Goal: Download file/media

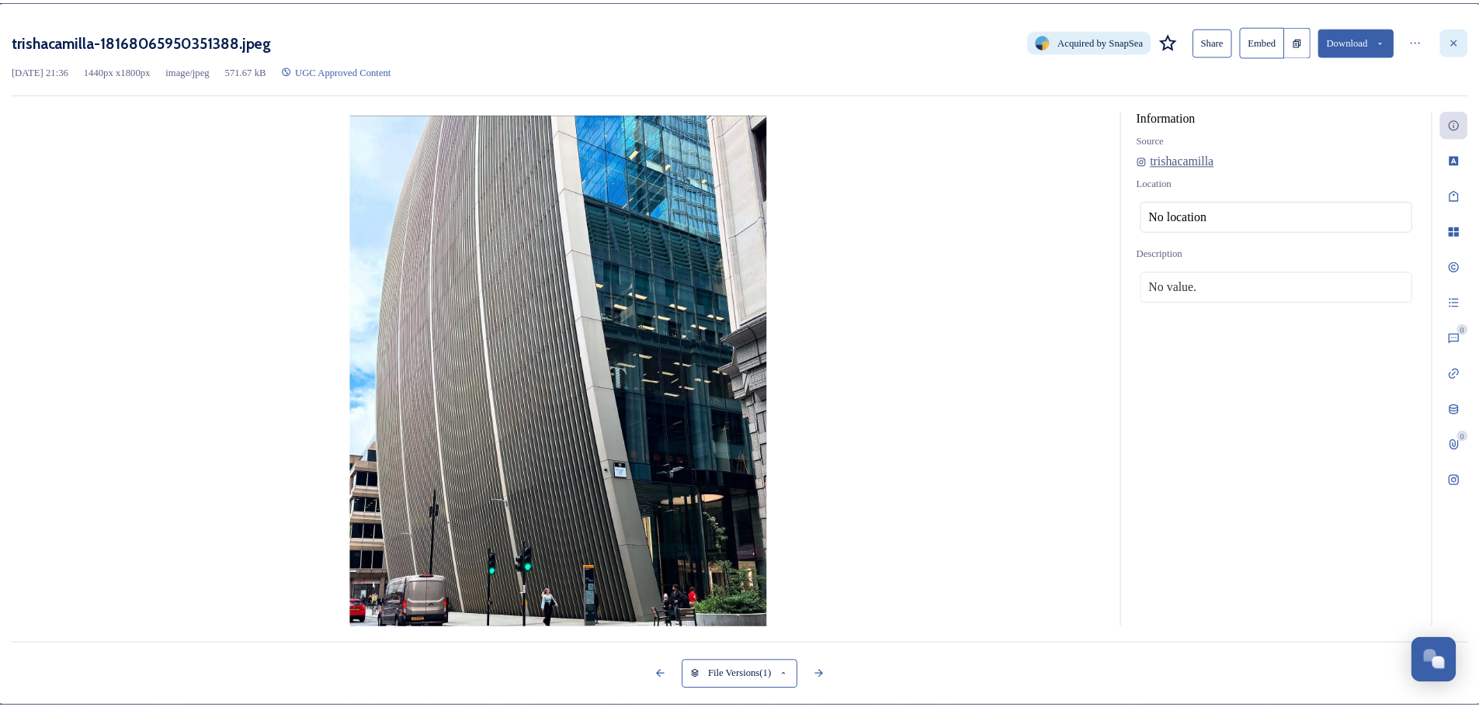
scroll to position [1087, 0]
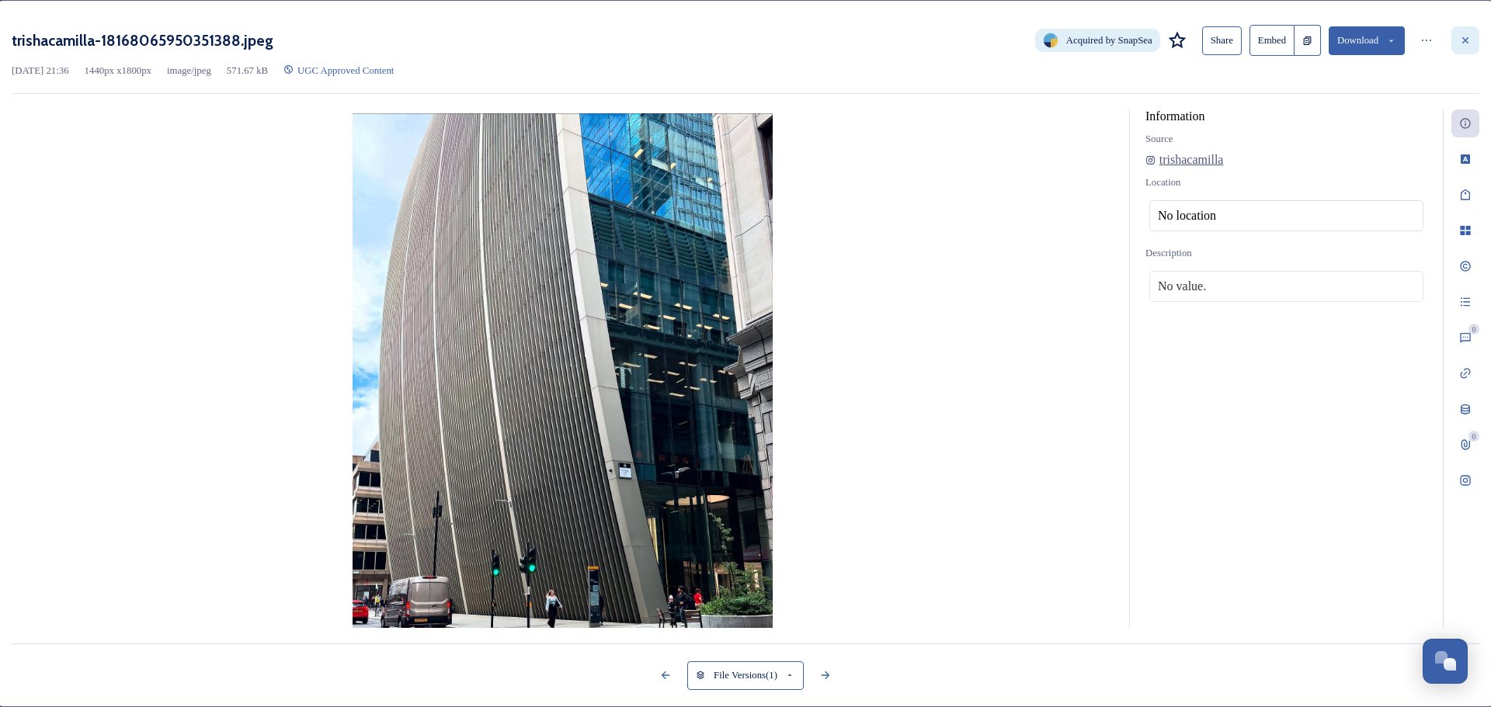
click at [1459, 43] on icon at bounding box center [1465, 40] width 12 height 12
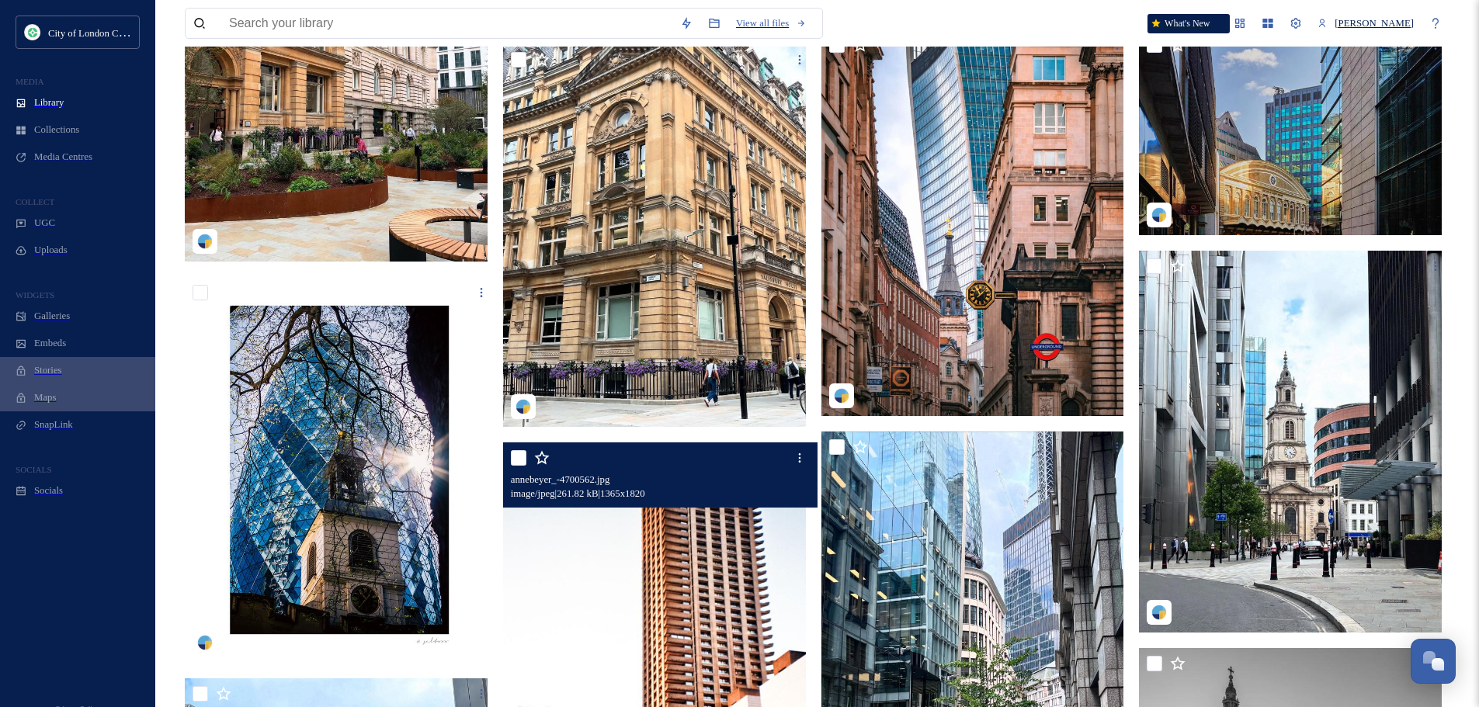
scroll to position [388, 0]
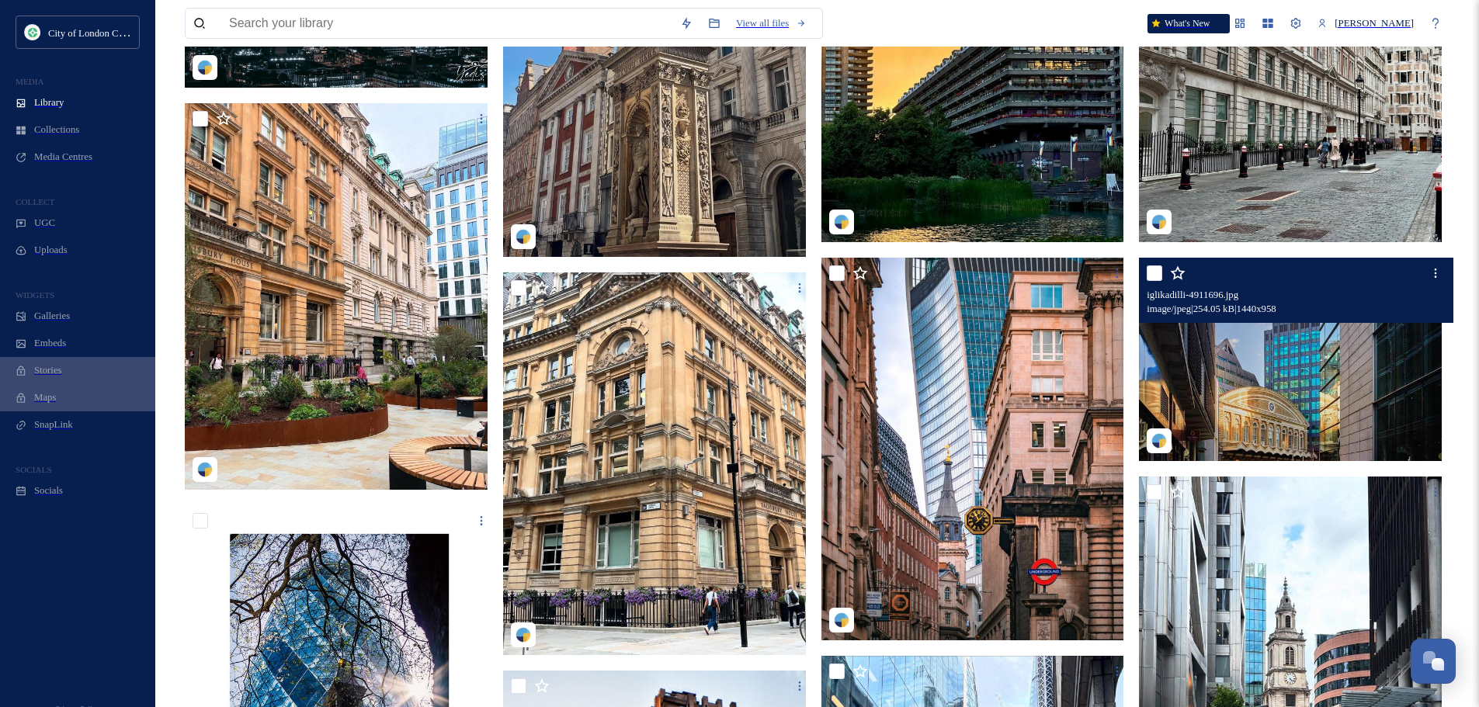
click at [1340, 371] on img at bounding box center [1292, 359] width 306 height 203
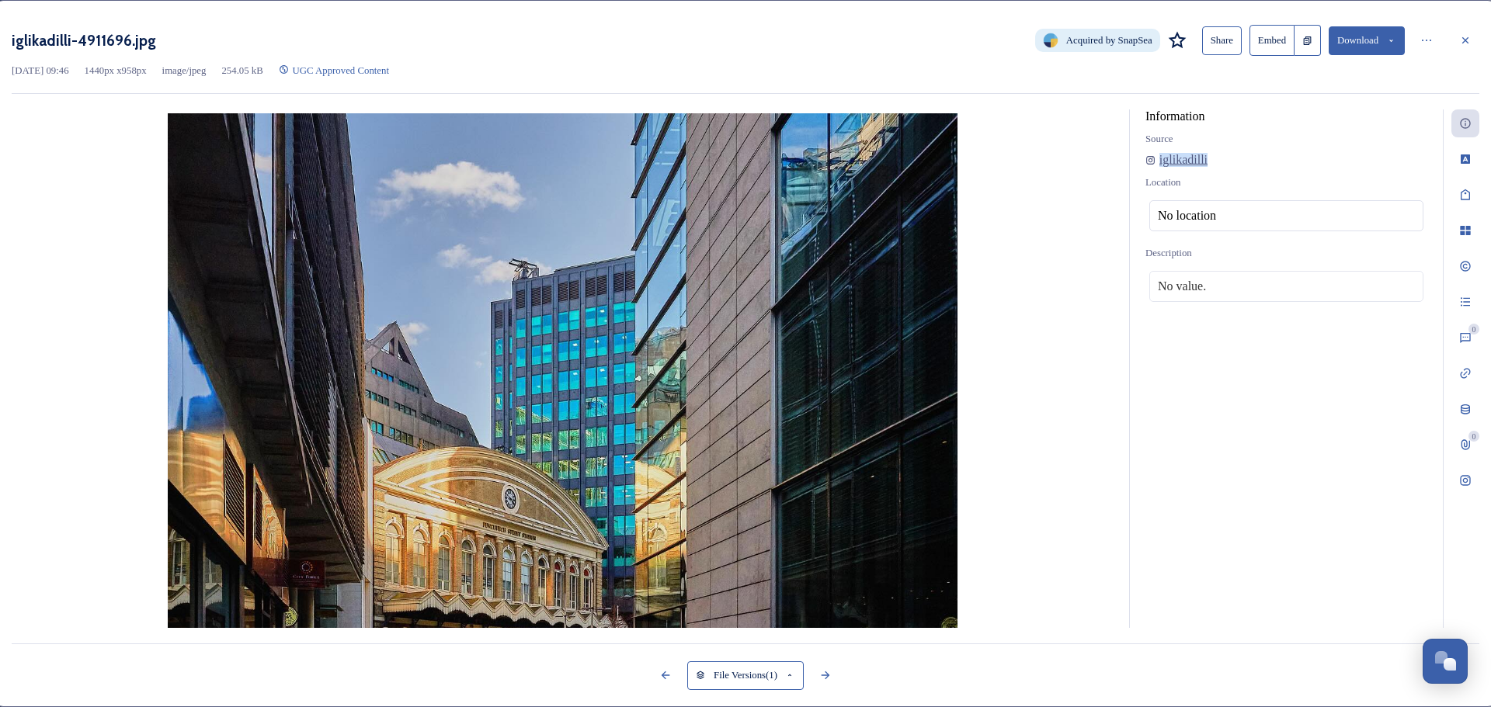
drag, startPoint x: 1173, startPoint y: 172, endPoint x: 1123, endPoint y: 169, distance: 49.8
click at [1130, 169] on div "Information Source iglikadilli Location No location Description No value." at bounding box center [1286, 372] width 313 height 526
copy span "iglikadilli"
click at [1386, 40] on icon at bounding box center [1391, 41] width 10 height 10
click at [1346, 106] on span "Download Medium (1080 x 719)" at bounding box center [1330, 101] width 131 height 12
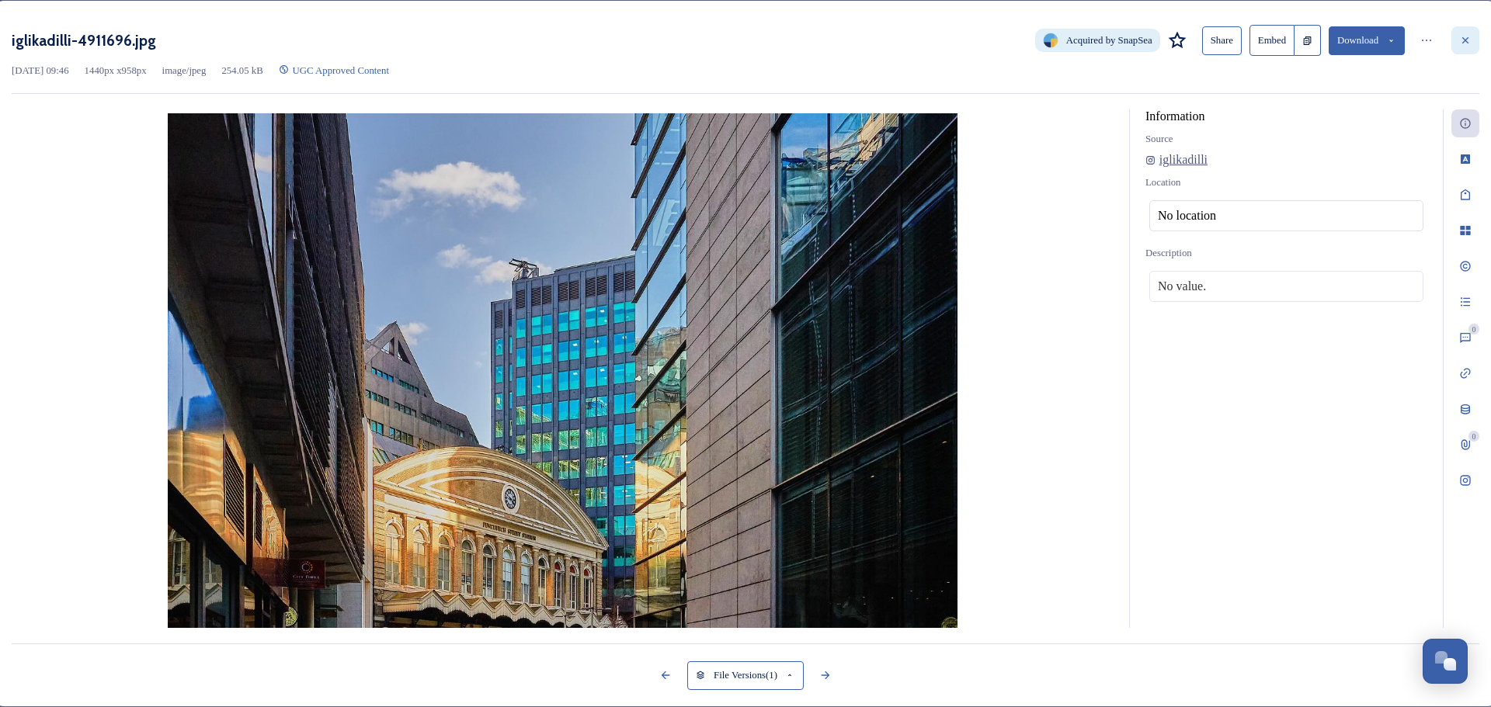
click at [1462, 43] on icon at bounding box center [1465, 40] width 6 height 6
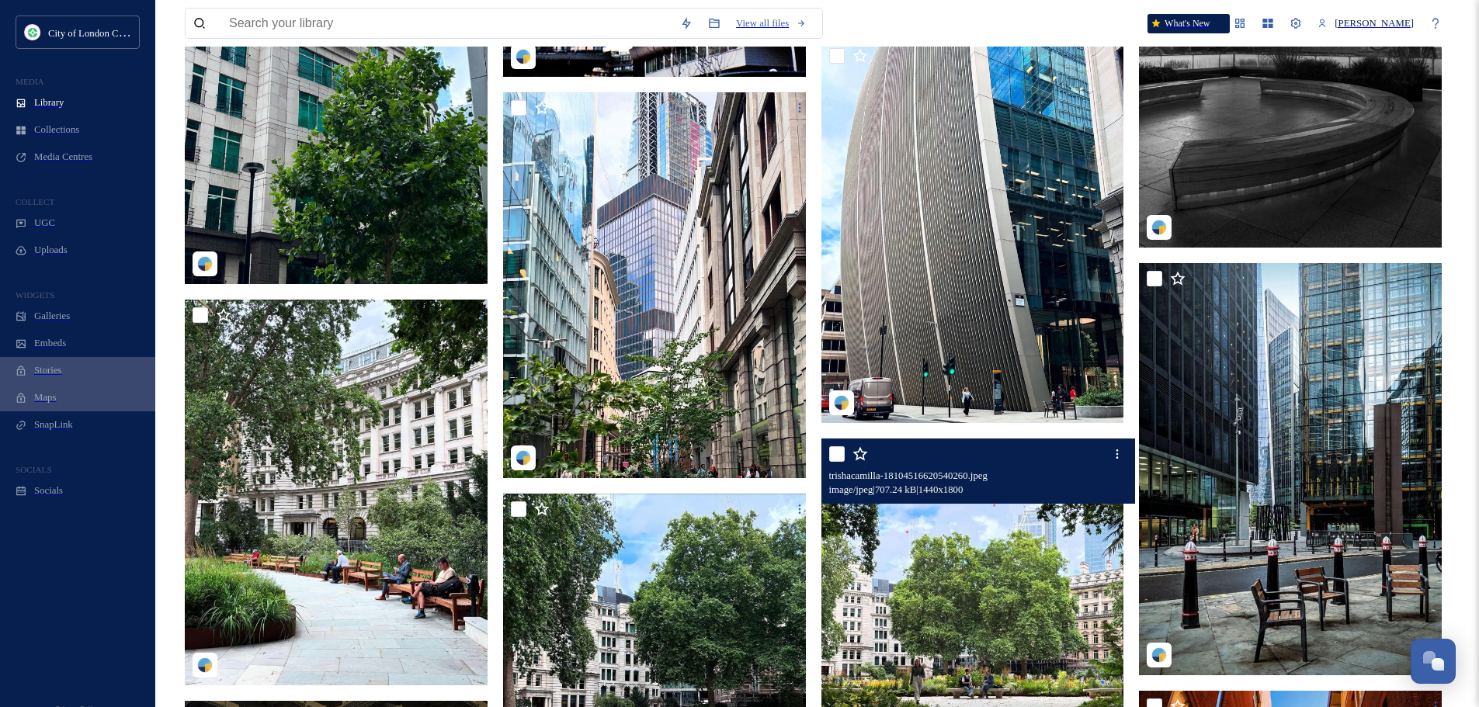
scroll to position [1631, 0]
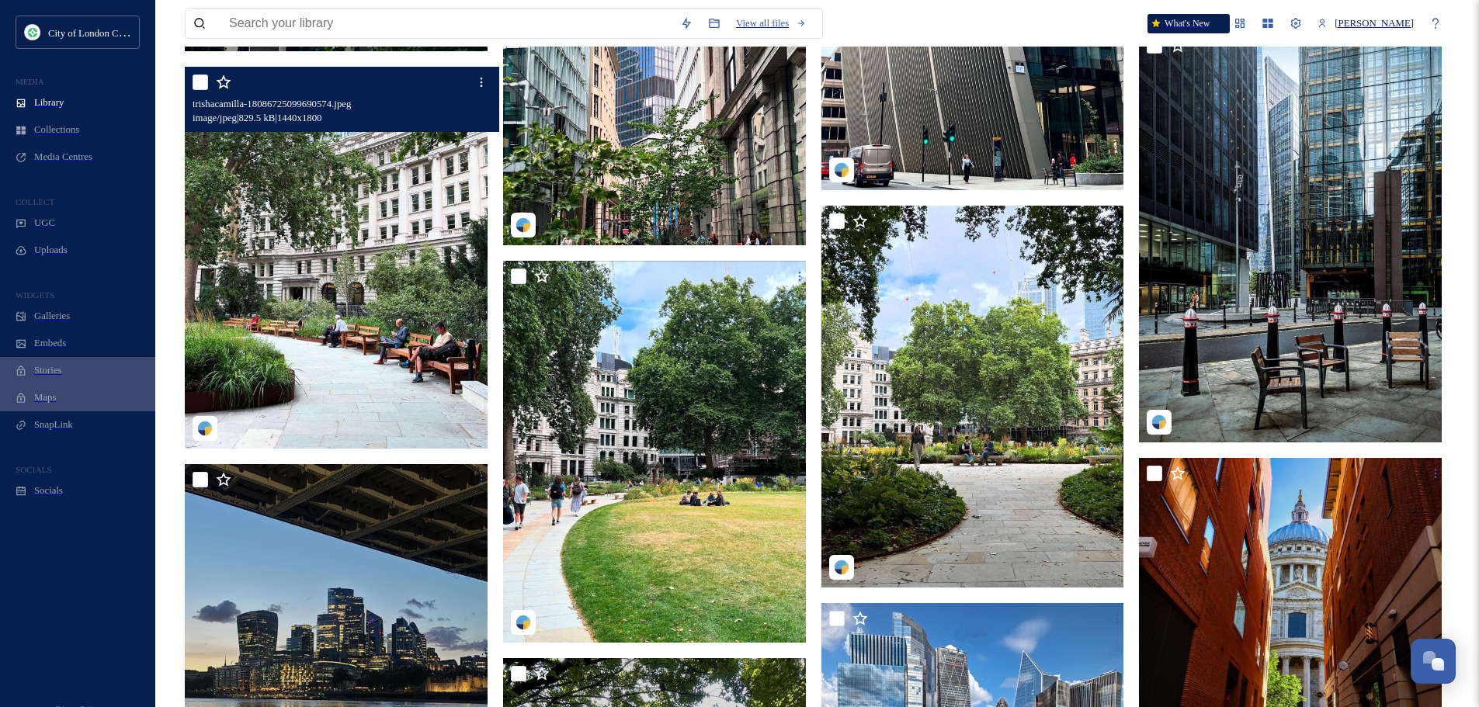
click at [311, 315] on img at bounding box center [338, 258] width 306 height 383
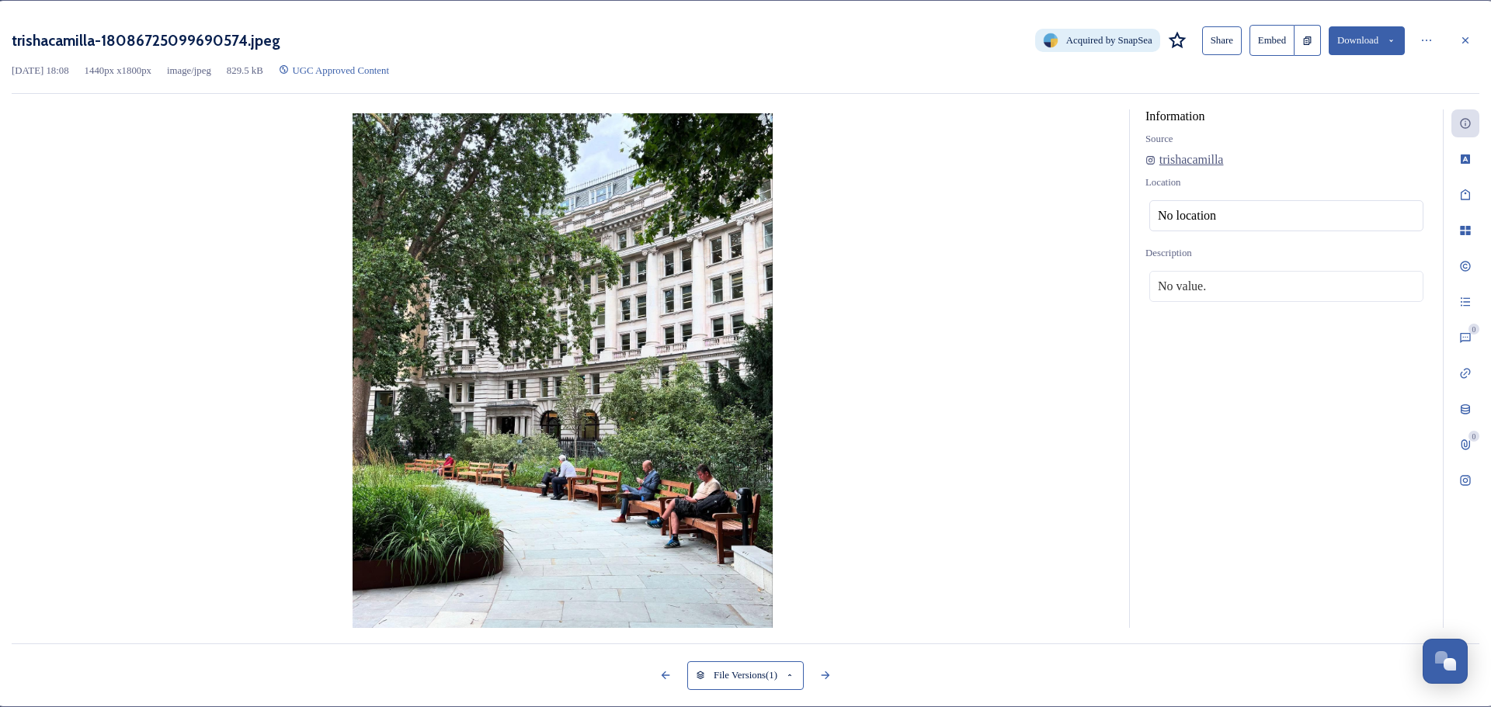
click at [1358, 55] on button "Download" at bounding box center [1367, 40] width 76 height 29
click at [1315, 106] on span "Download Medium (864 x 1080)" at bounding box center [1325, 101] width 131 height 12
drag, startPoint x: 1156, startPoint y: 158, endPoint x: 1097, endPoint y: 159, distance: 59.8
click at [1130, 158] on div "Information Source trishacamilla Location No location Description No value." at bounding box center [1286, 372] width 313 height 526
click at [1058, 161] on img at bounding box center [563, 376] width 1102 height 526
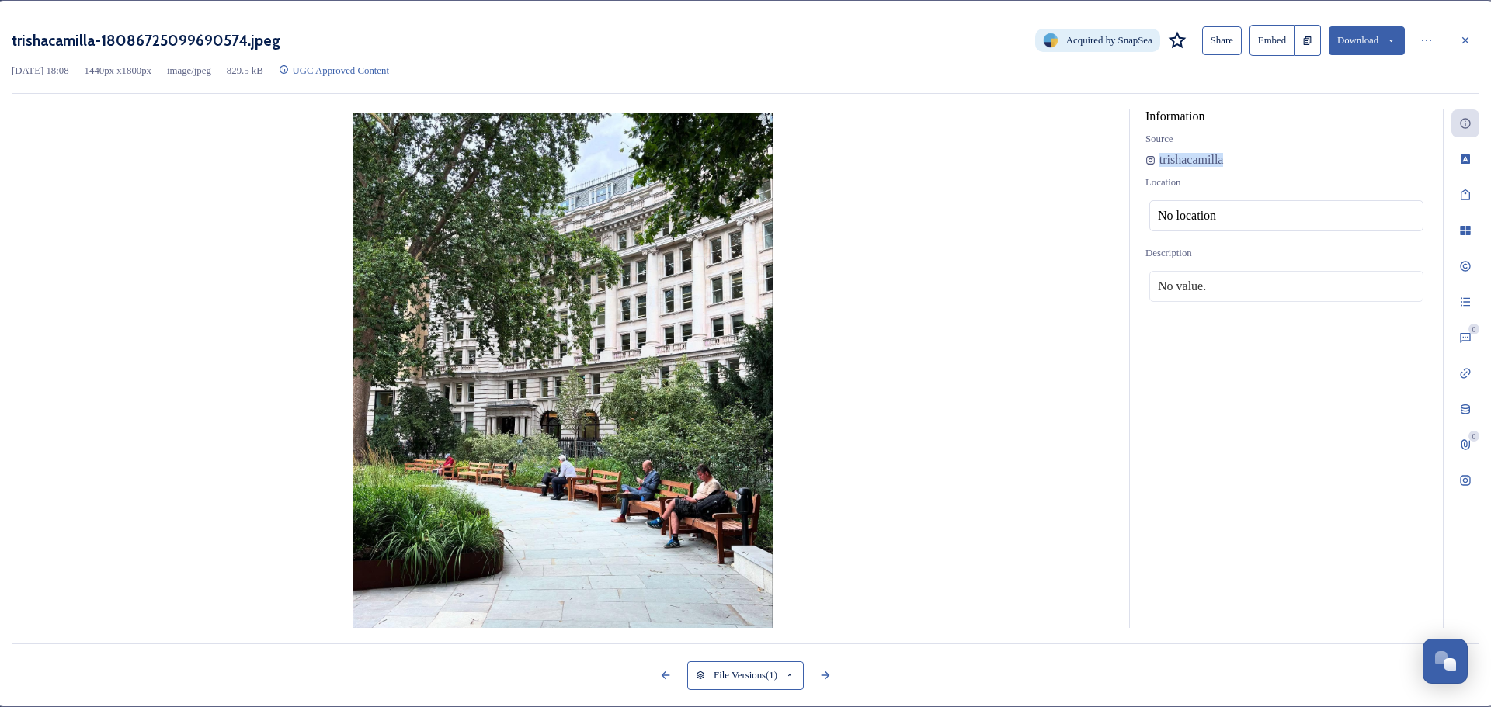
copy div "trishacamilla"
click at [1454, 34] on div at bounding box center [1465, 40] width 28 height 28
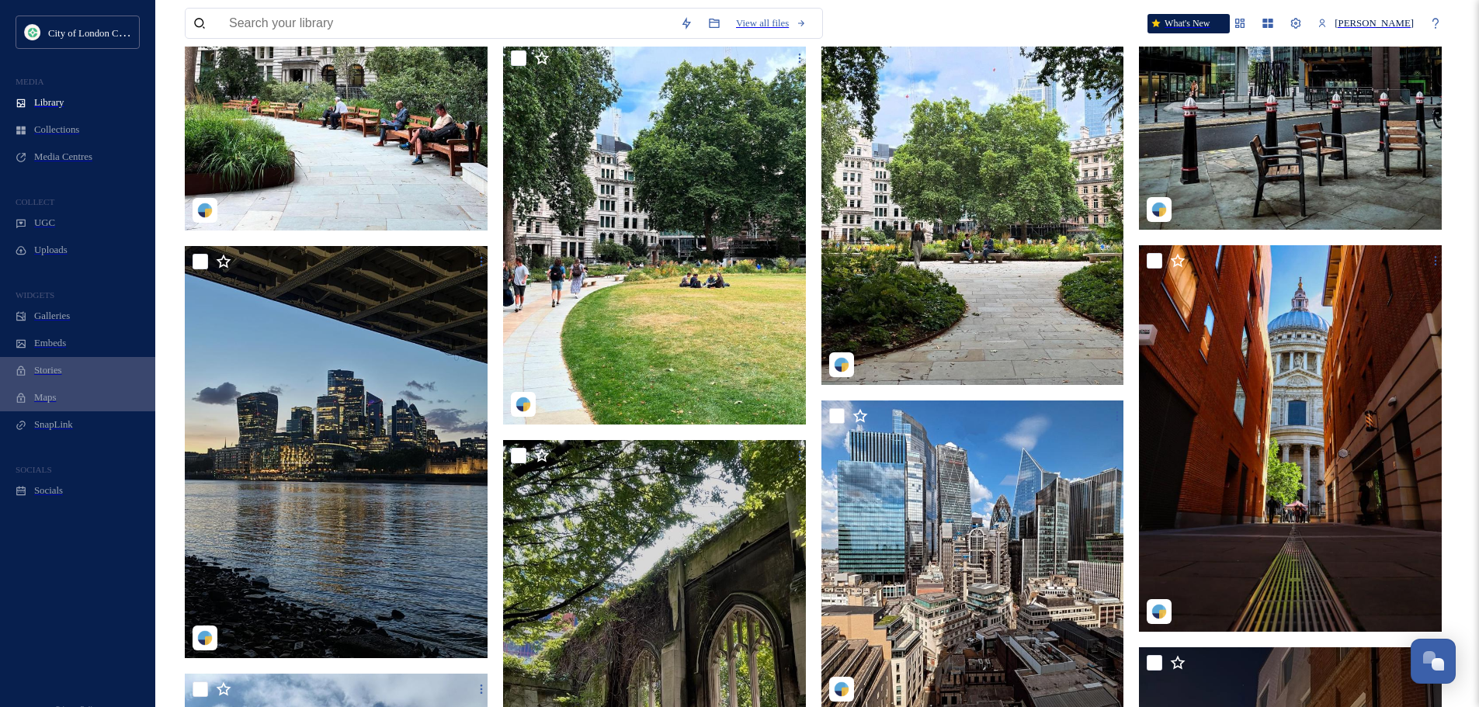
scroll to position [1941, 0]
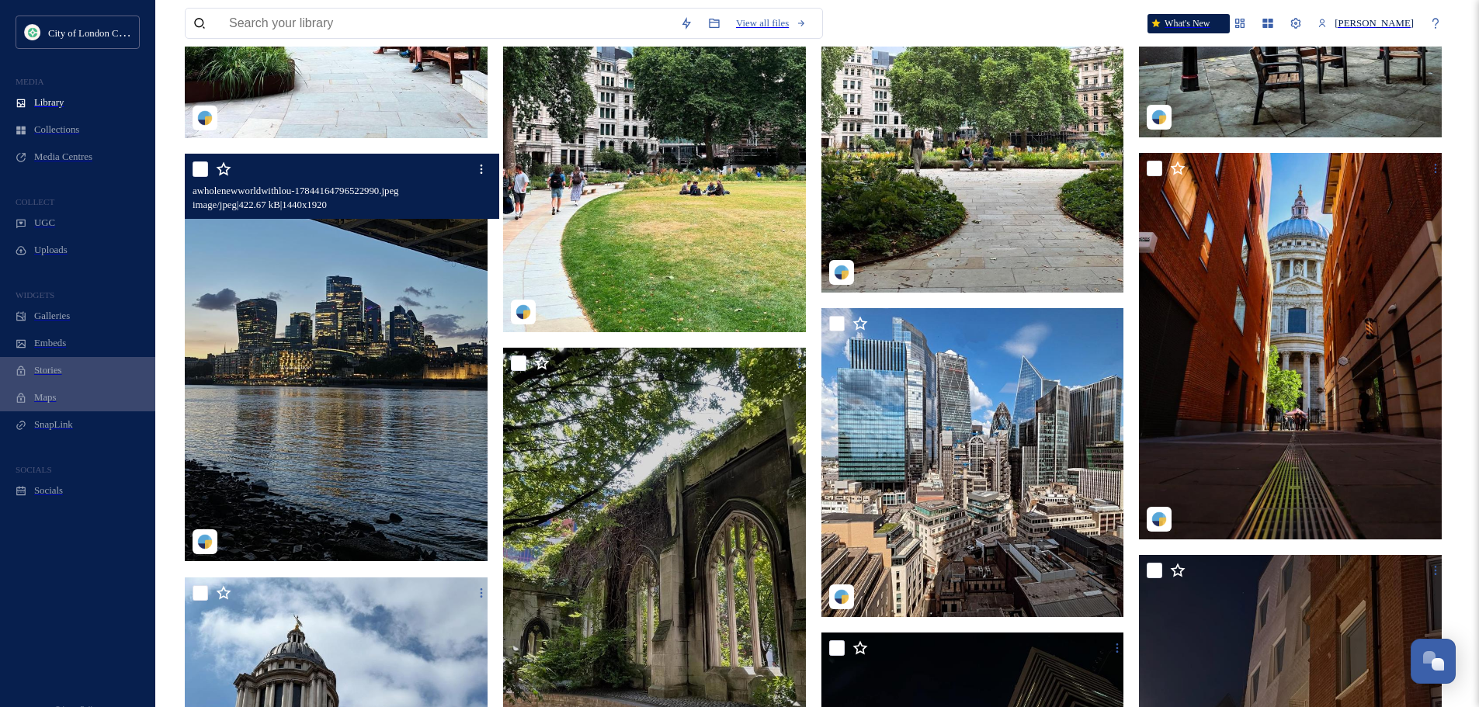
click at [384, 419] on img at bounding box center [338, 358] width 306 height 408
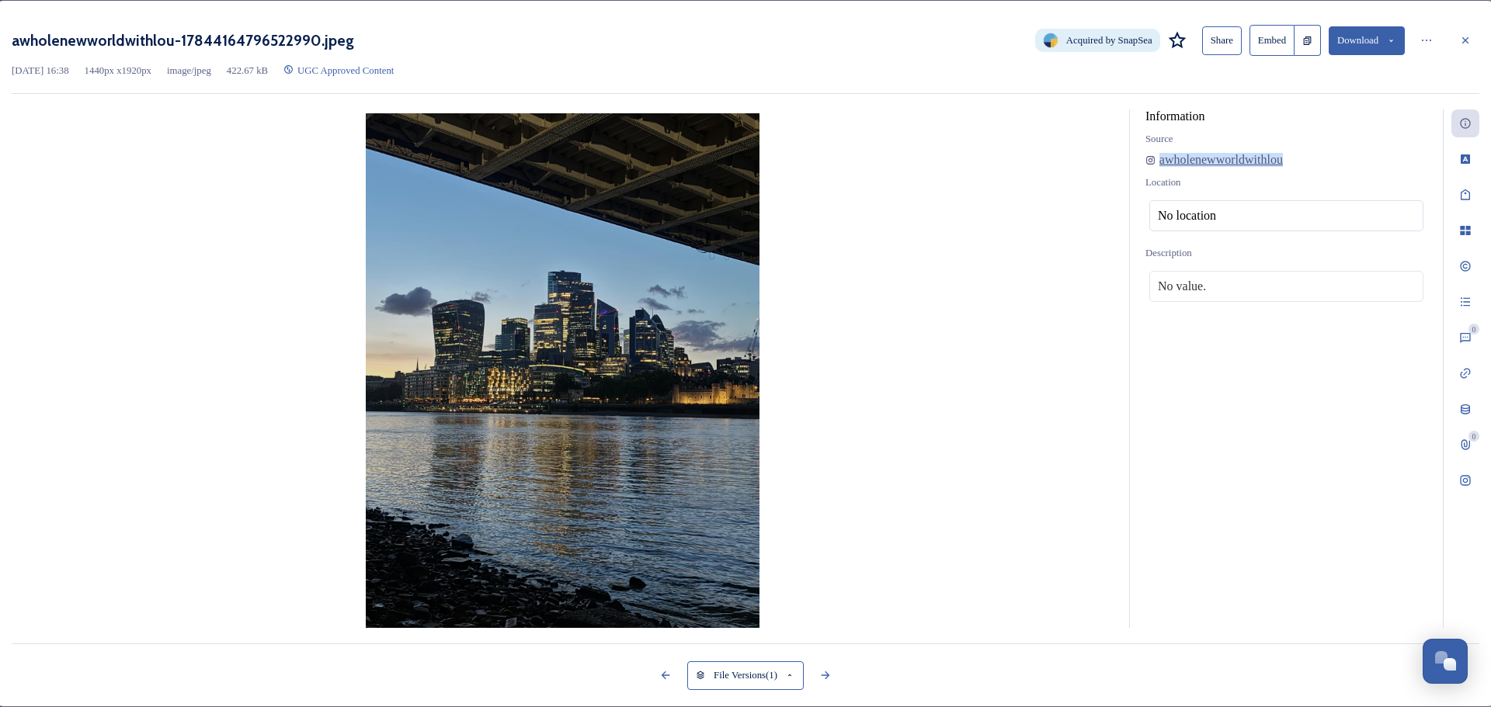
drag, startPoint x: 1300, startPoint y: 167, endPoint x: 1125, endPoint y: 165, distance: 175.5
click at [1130, 165] on div "Information Source awholenewworldwithlou Location No location Description No va…" at bounding box center [1286, 372] width 313 height 526
copy span "awholenewworldwithlou"
click at [1357, 43] on button "Download" at bounding box center [1367, 40] width 76 height 29
click at [1292, 106] on span "Download Medium (810 x 1080)" at bounding box center [1325, 101] width 131 height 12
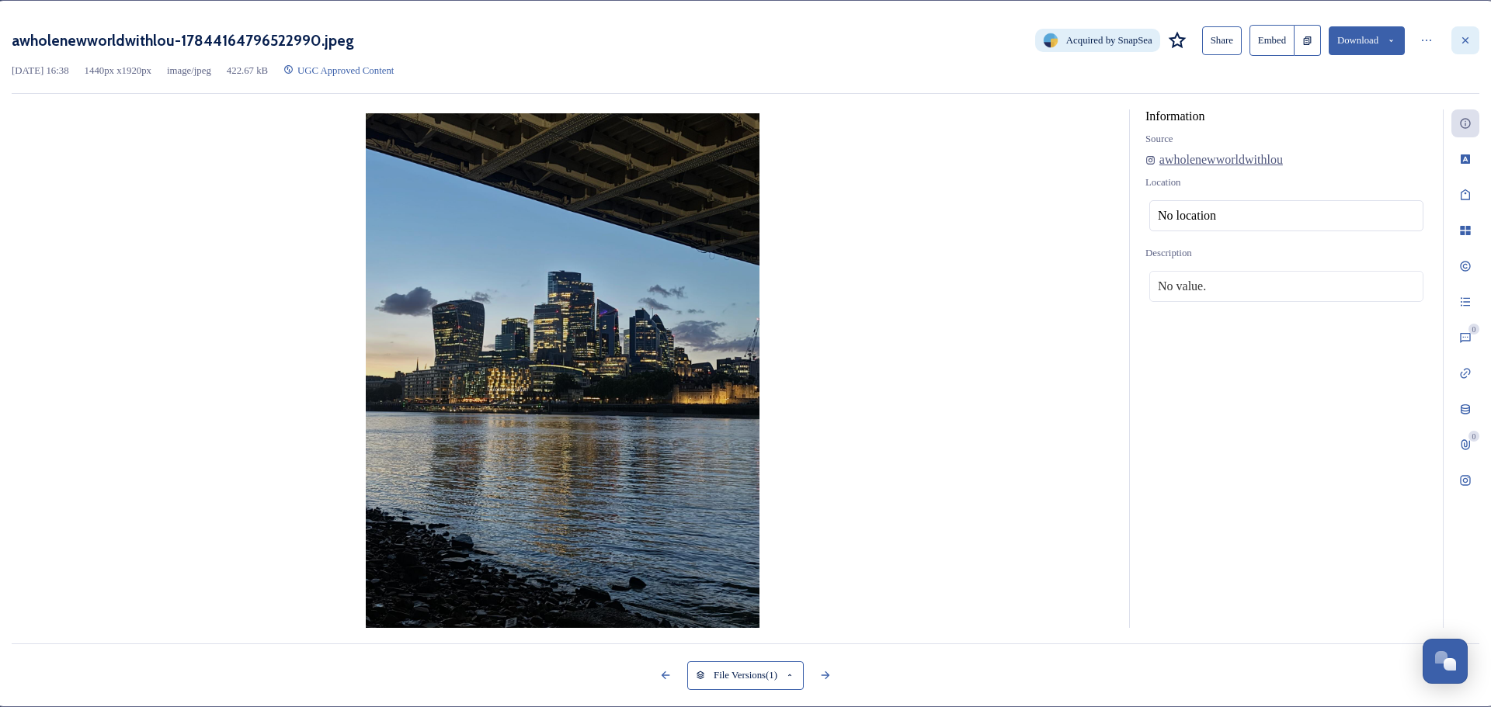
click at [1462, 42] on icon at bounding box center [1465, 40] width 6 height 6
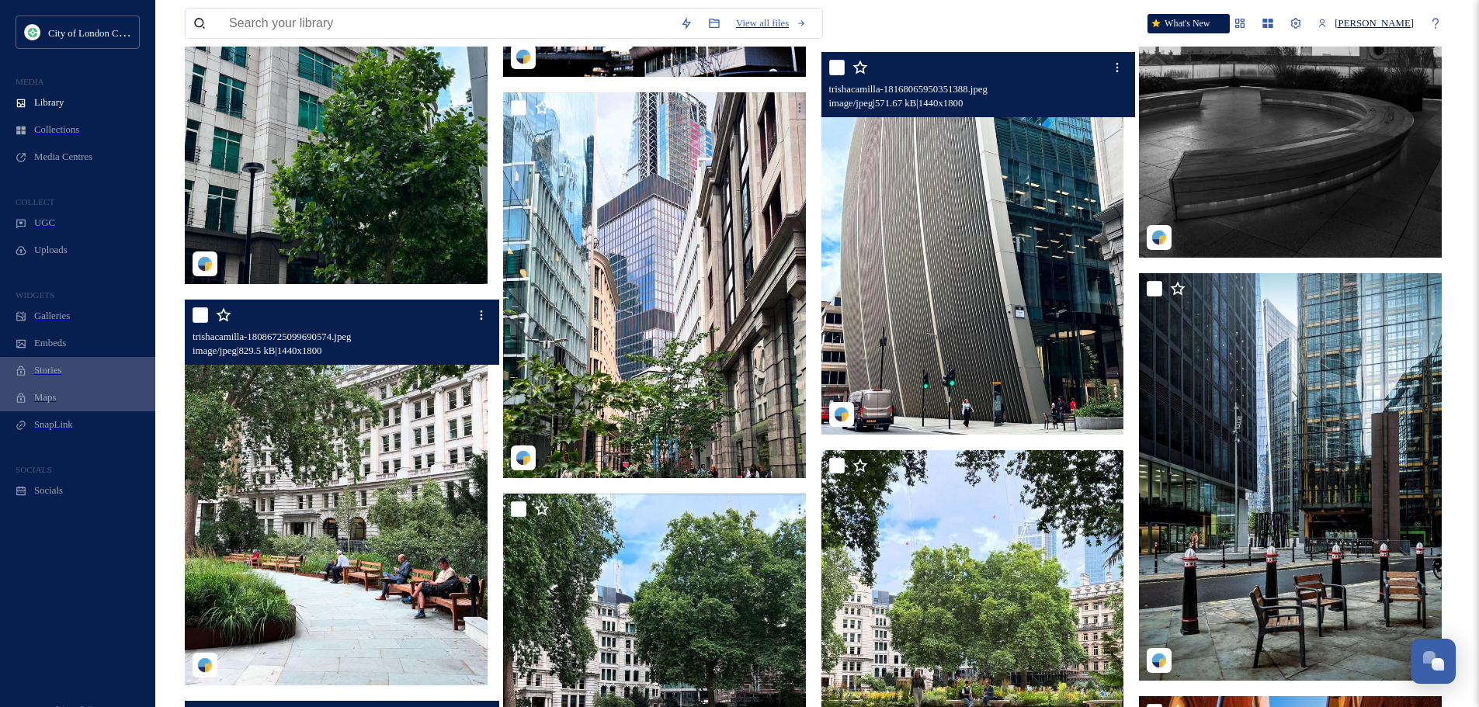
scroll to position [1320, 0]
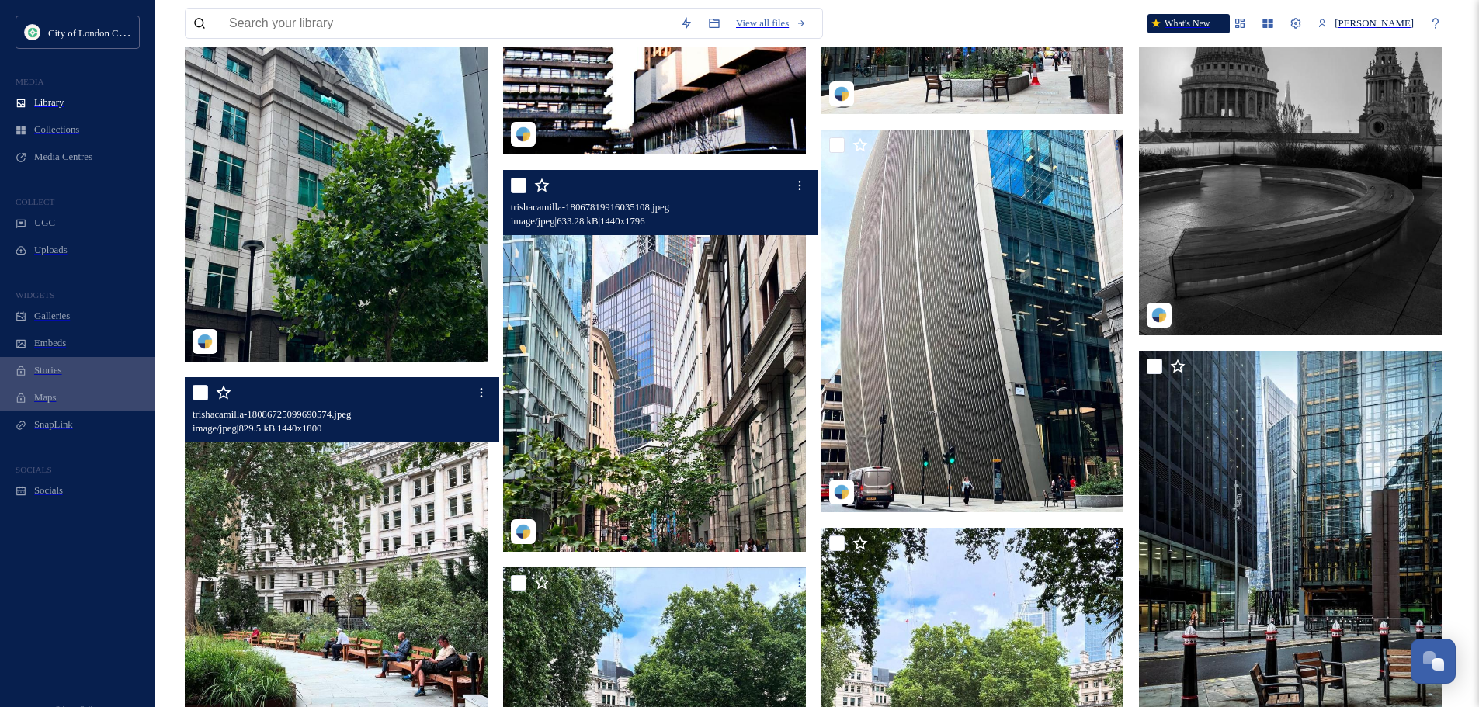
click at [671, 318] on img at bounding box center [656, 360] width 306 height 381
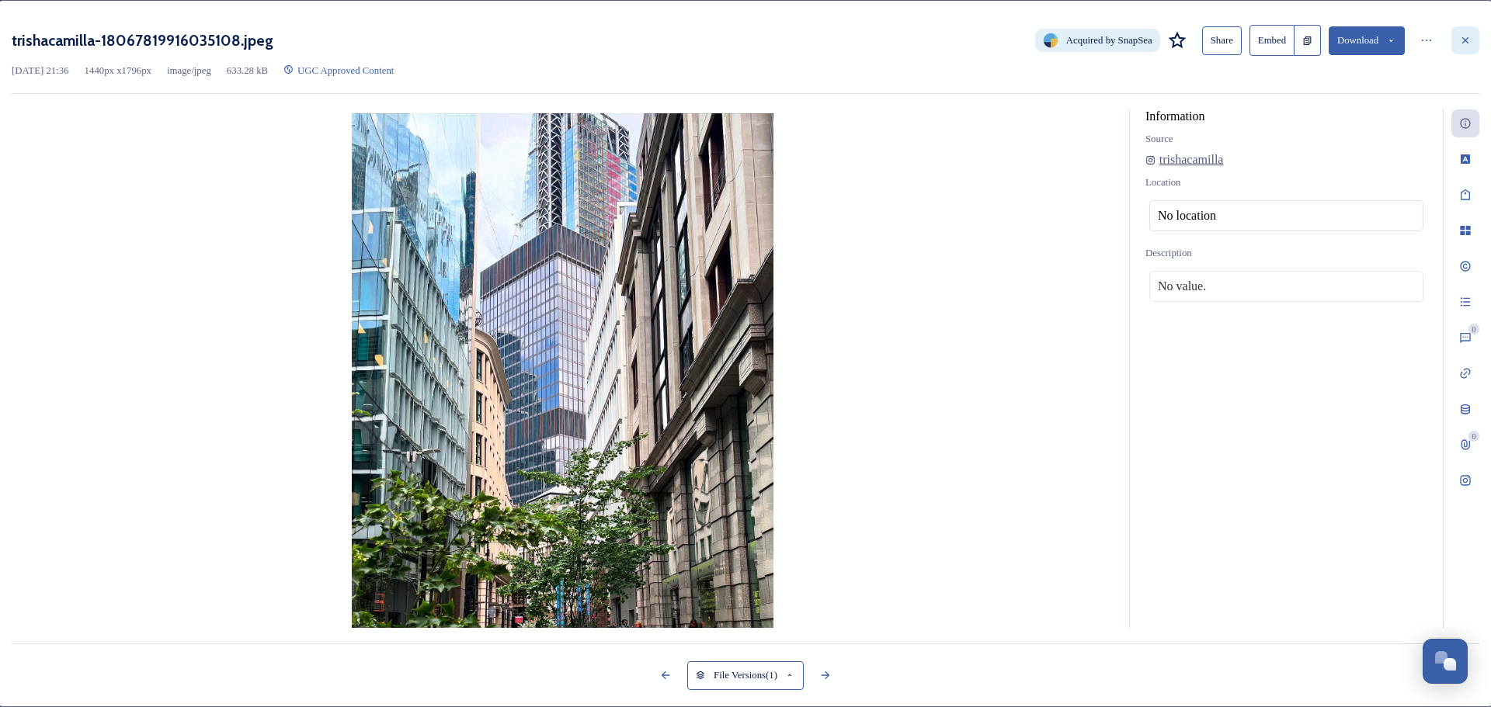
click at [1462, 43] on icon at bounding box center [1465, 40] width 6 height 6
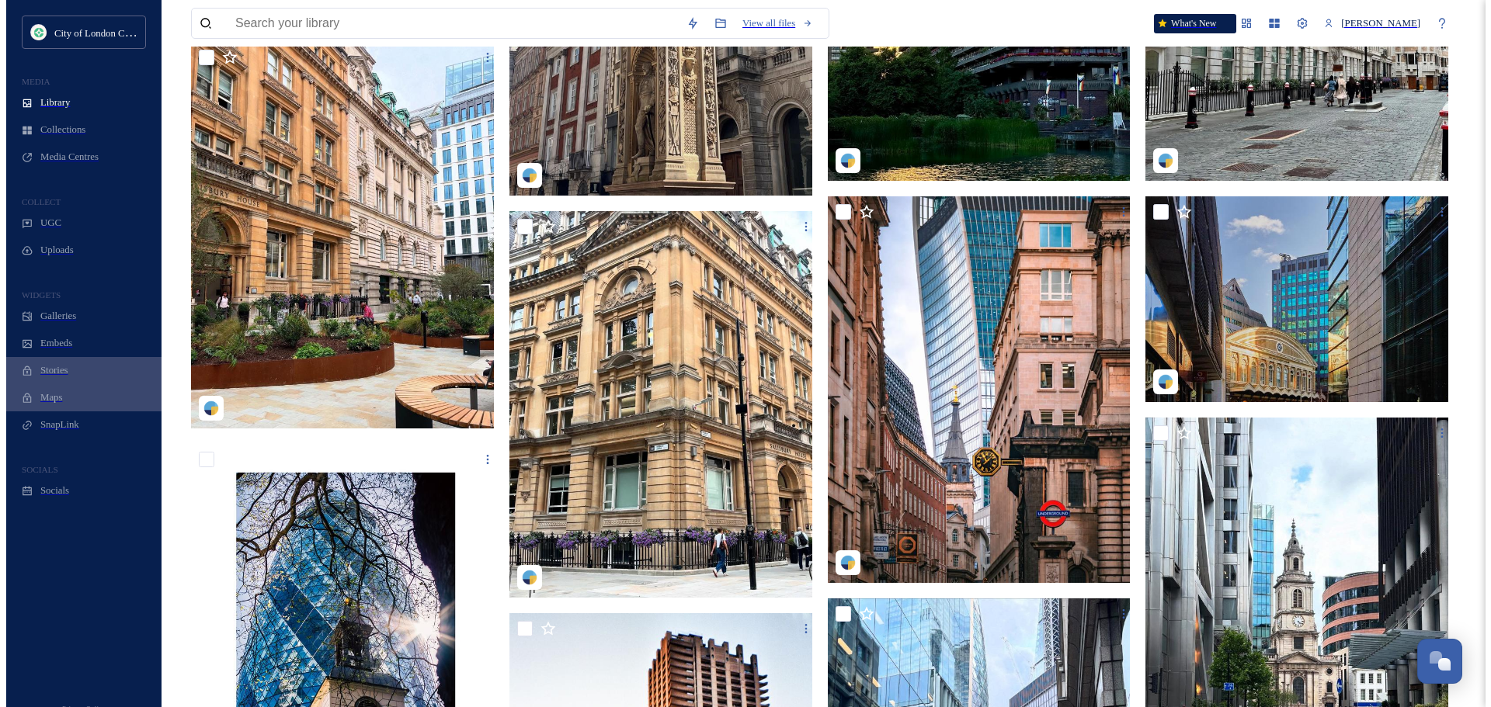
scroll to position [311, 0]
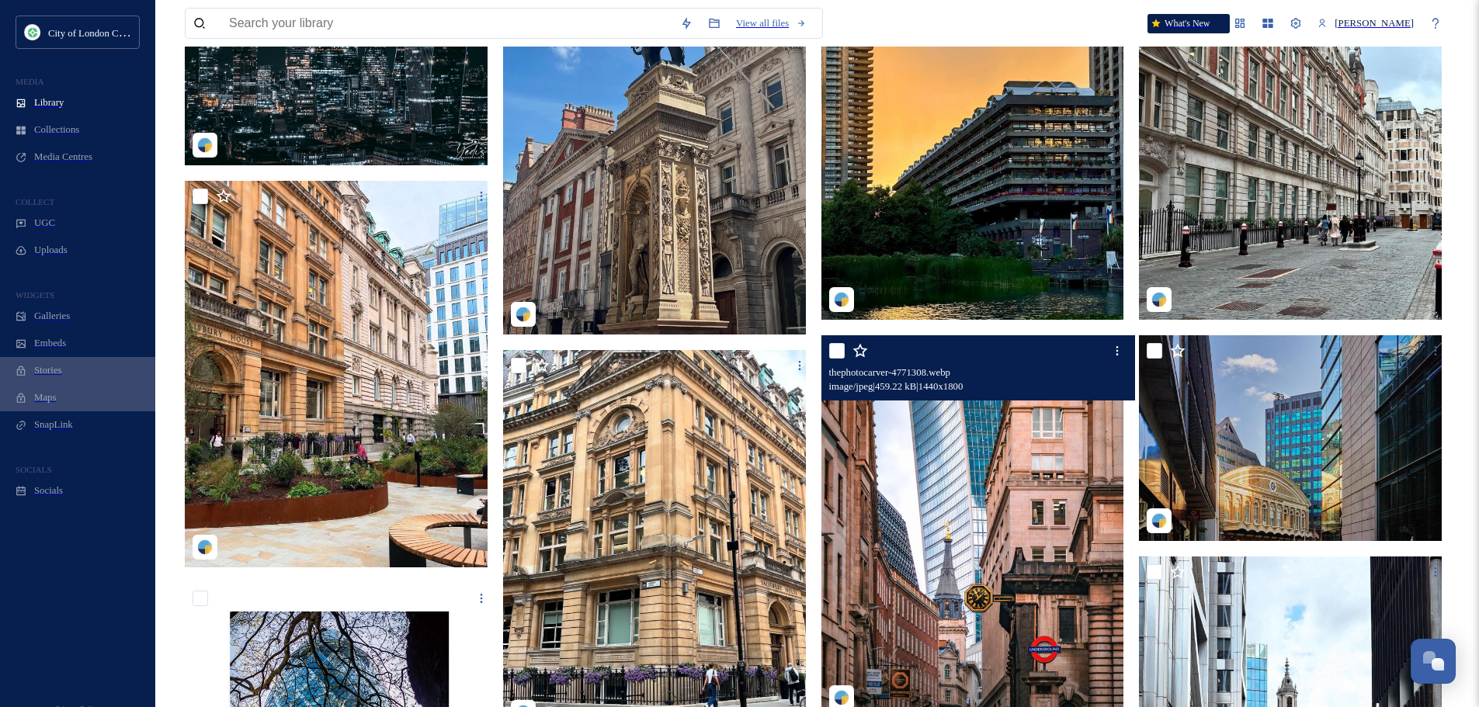
click at [988, 510] on img at bounding box center [975, 526] width 306 height 383
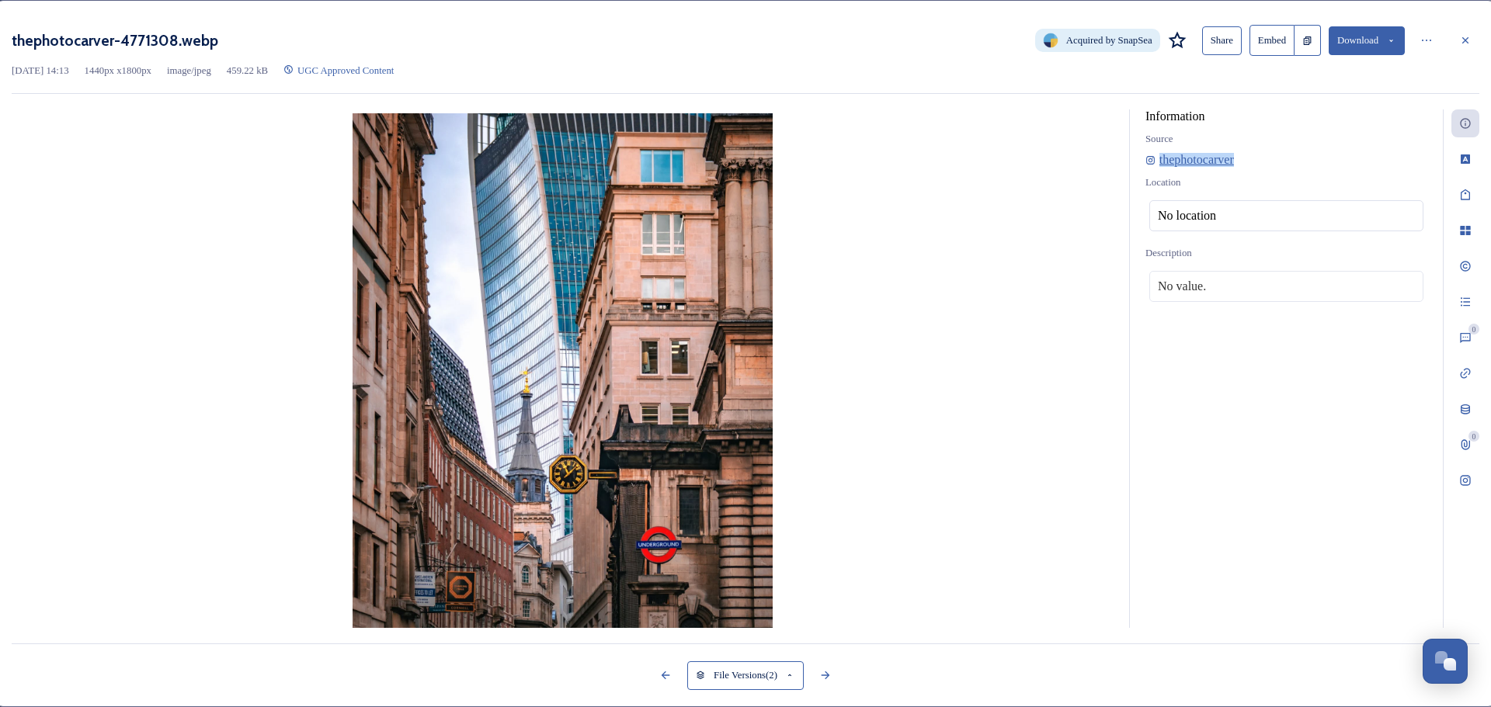
drag, startPoint x: 1241, startPoint y: 166, endPoint x: 1144, endPoint y: 167, distance: 97.1
click at [1145, 167] on div "thephotocarver" at bounding box center [1286, 160] width 282 height 14
copy span "thephotocarver"
click at [1366, 35] on button "Download" at bounding box center [1367, 40] width 76 height 29
click at [1323, 98] on div "Download Medium (864 x 1080)" at bounding box center [1328, 100] width 151 height 27
